Goal: Check status: Check status

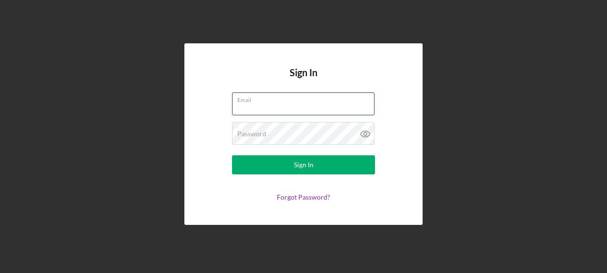
type input "[EMAIL_ADDRESS][DOMAIN_NAME]"
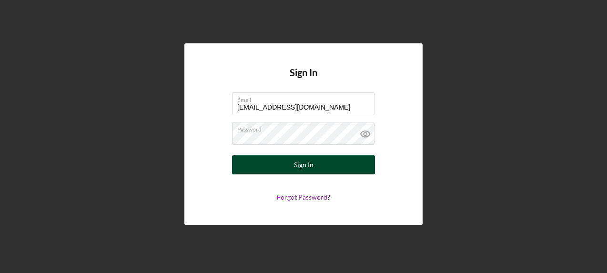
click at [294, 160] on button "Sign In" at bounding box center [303, 164] width 143 height 19
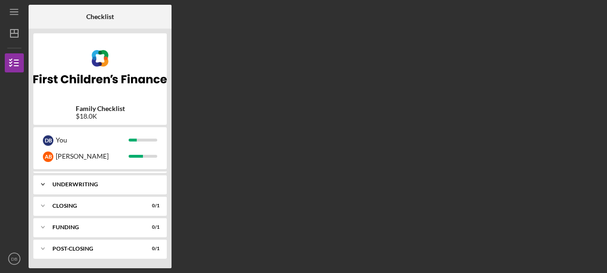
scroll to position [254, 0]
